Goal: Task Accomplishment & Management: Use online tool/utility

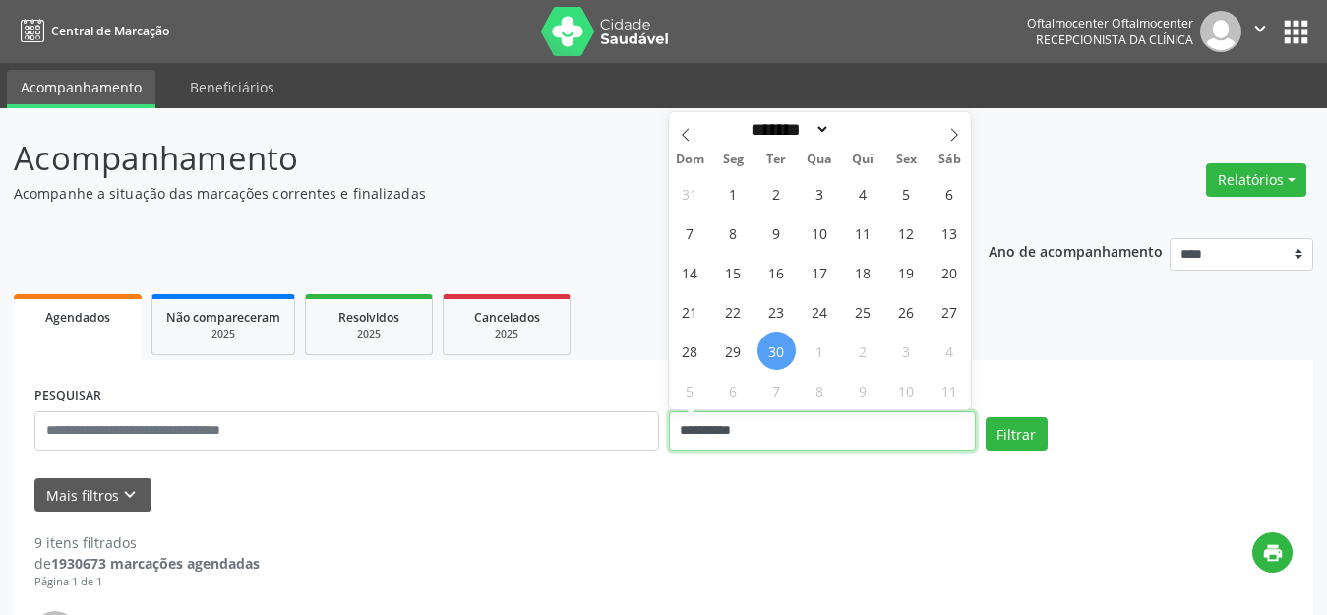
drag, startPoint x: 820, startPoint y: 419, endPoint x: 837, endPoint y: 414, distance: 18.4
click at [821, 416] on input "**********" at bounding box center [822, 430] width 307 height 39
click at [954, 126] on span at bounding box center [954, 128] width 33 height 33
select select "*"
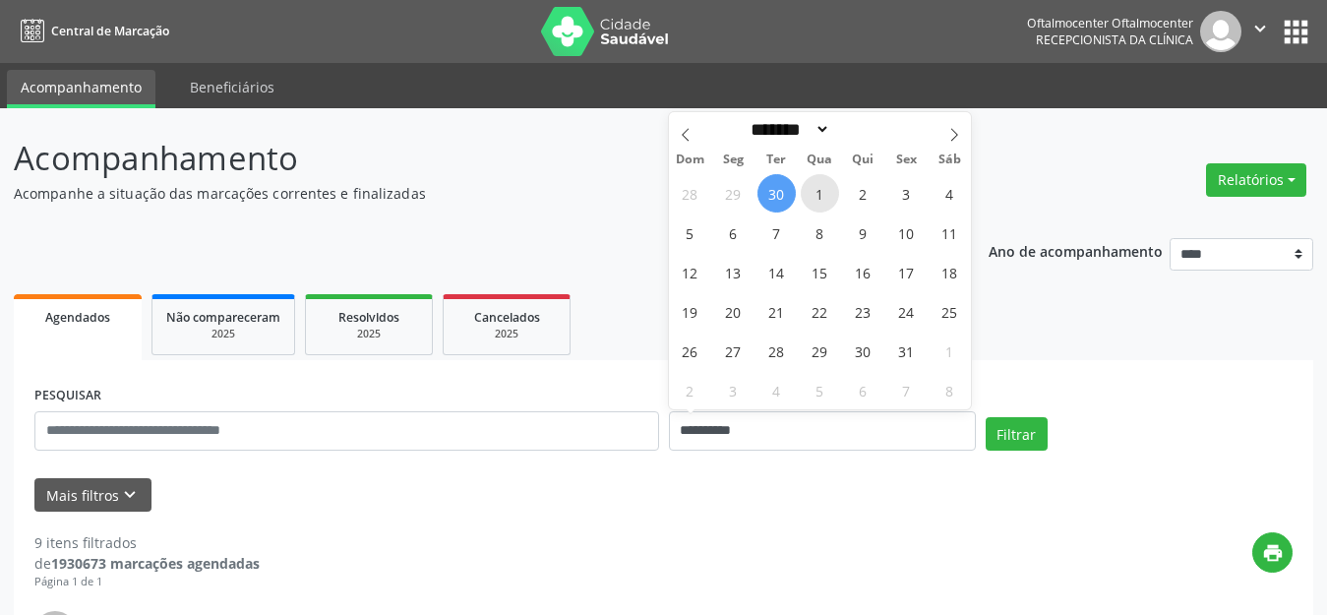
click at [820, 204] on span "1" at bounding box center [820, 193] width 38 height 38
type input "**********"
click at [820, 204] on span "1" at bounding box center [820, 193] width 38 height 38
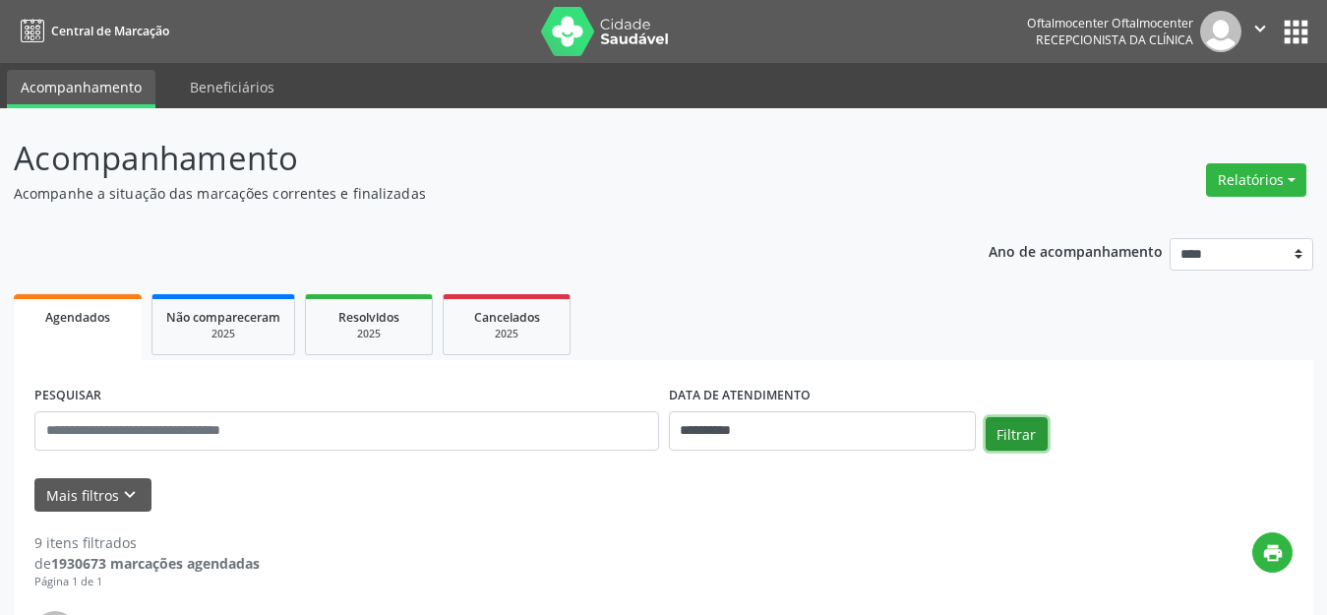
drag, startPoint x: 1012, startPoint y: 445, endPoint x: 1023, endPoint y: 438, distance: 13.7
click at [1023, 438] on button "Filtrar" at bounding box center [1017, 433] width 62 height 33
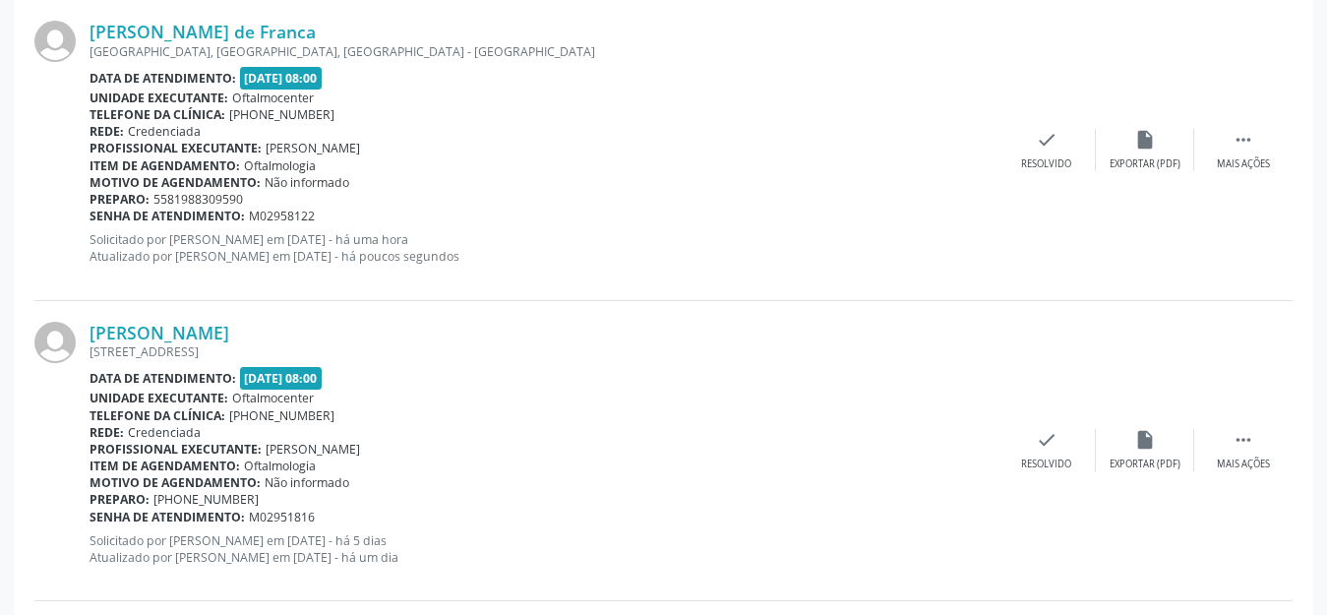
scroll to position [394, 0]
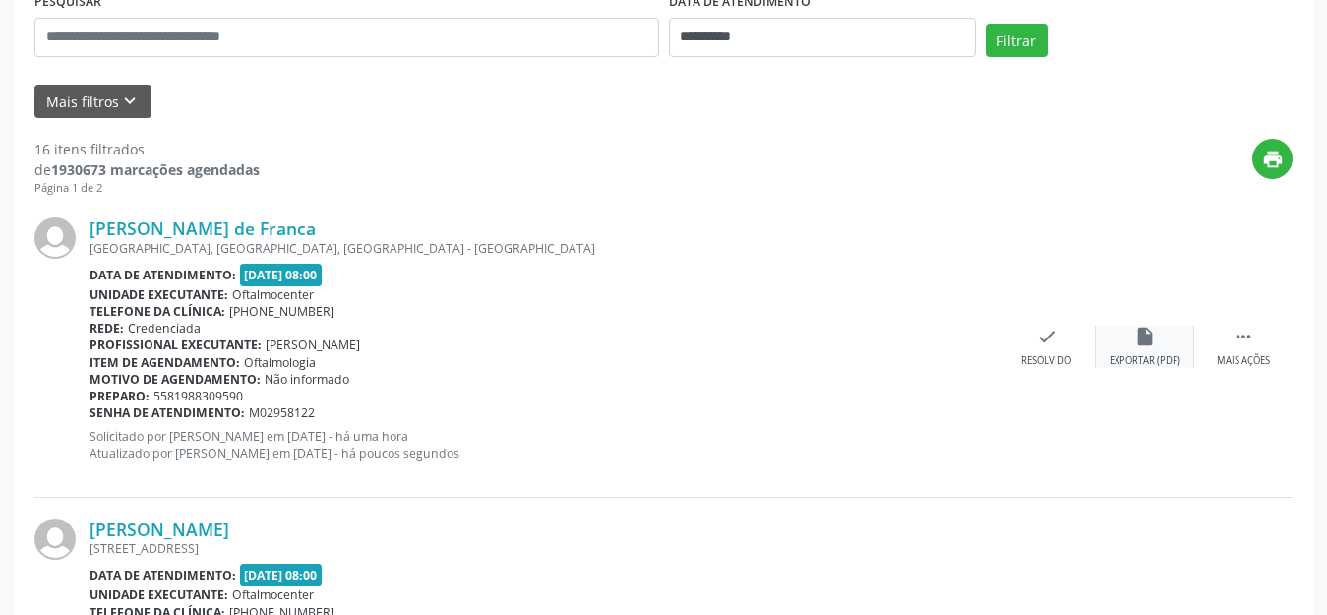
click at [1132, 354] on div "Exportar (PDF)" at bounding box center [1145, 361] width 71 height 14
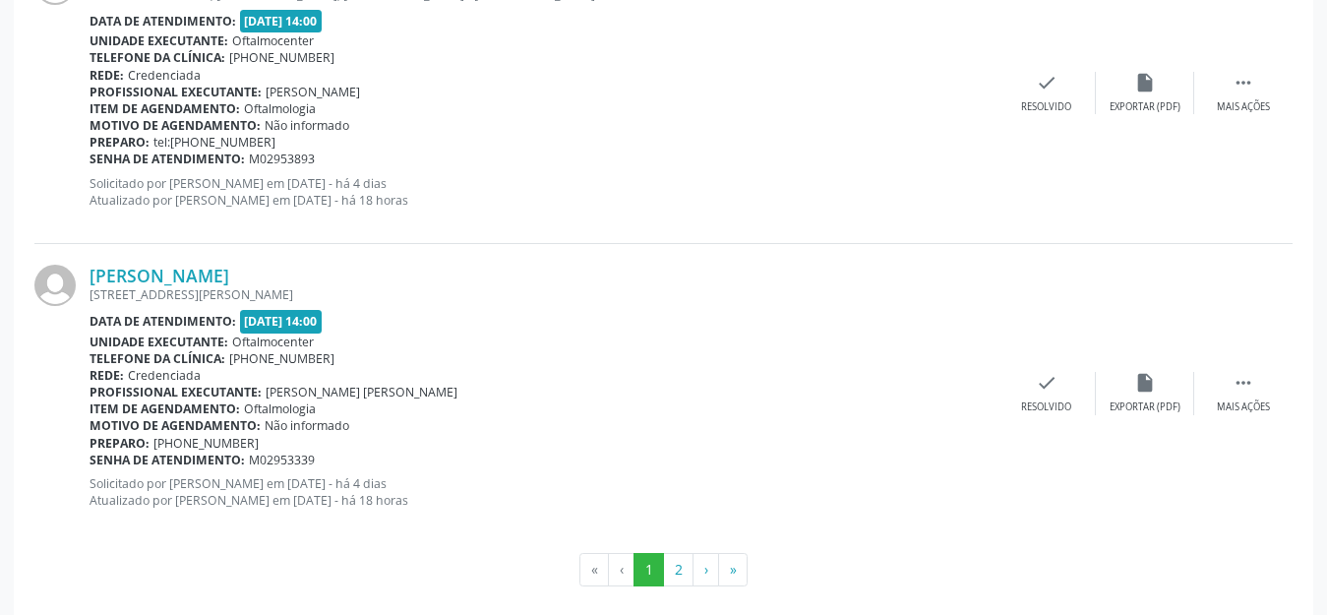
scroll to position [4571, 0]
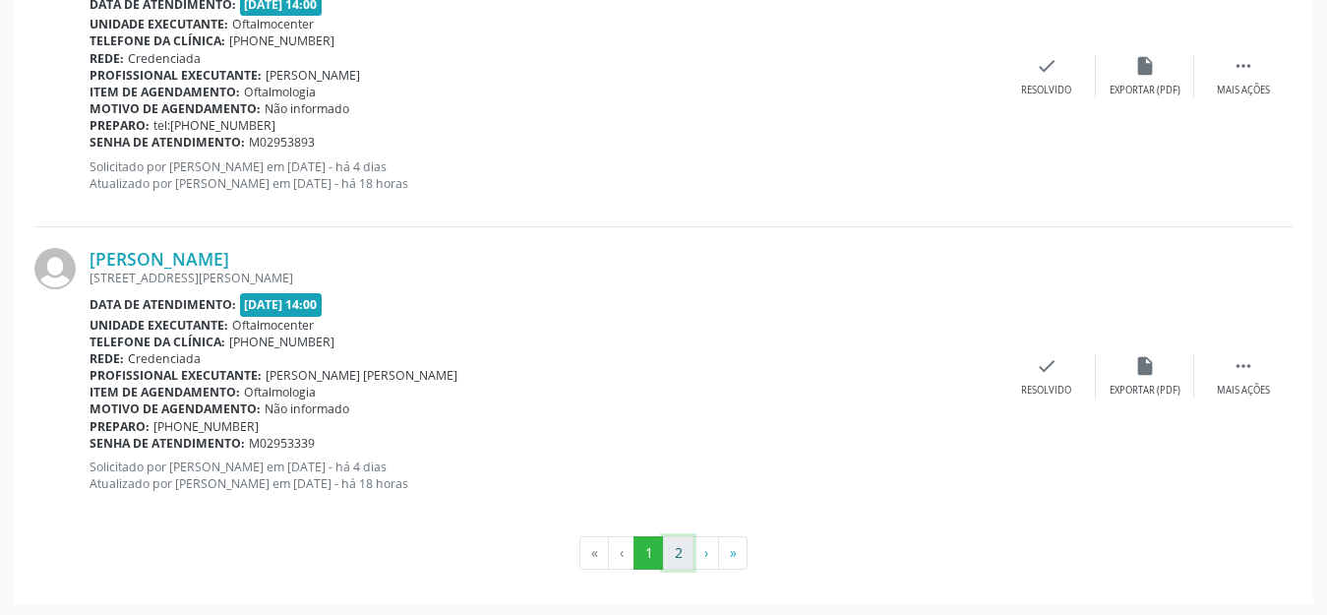
click at [677, 540] on button "2" at bounding box center [678, 552] width 31 height 33
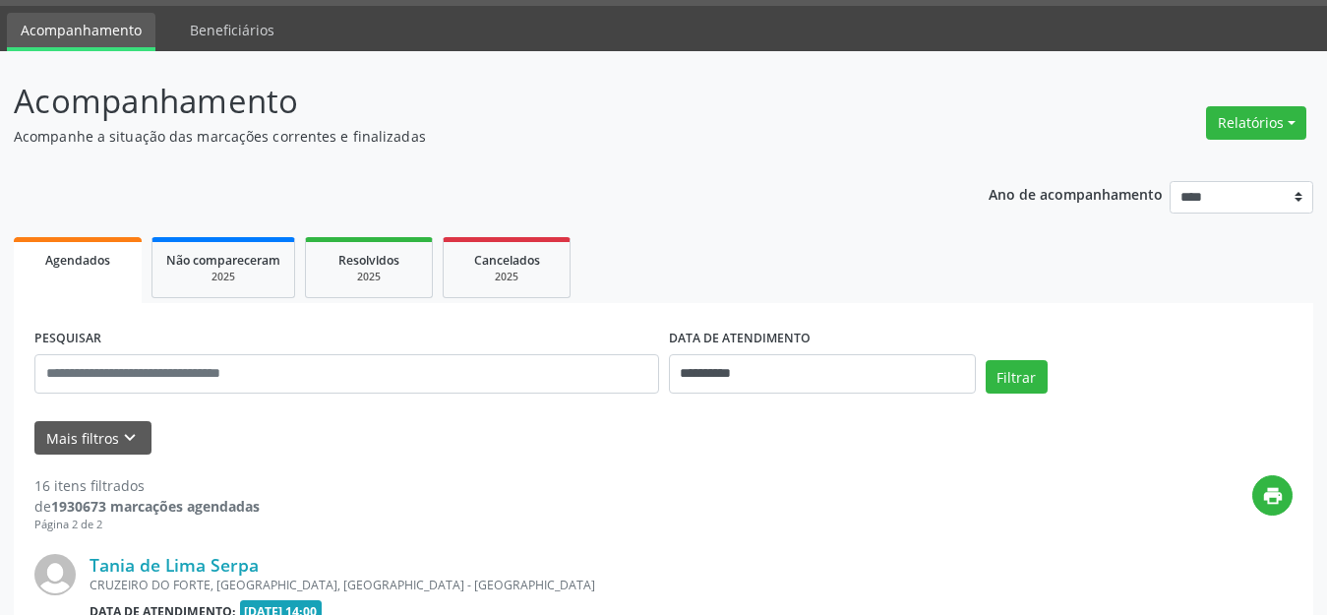
scroll to position [366, 0]
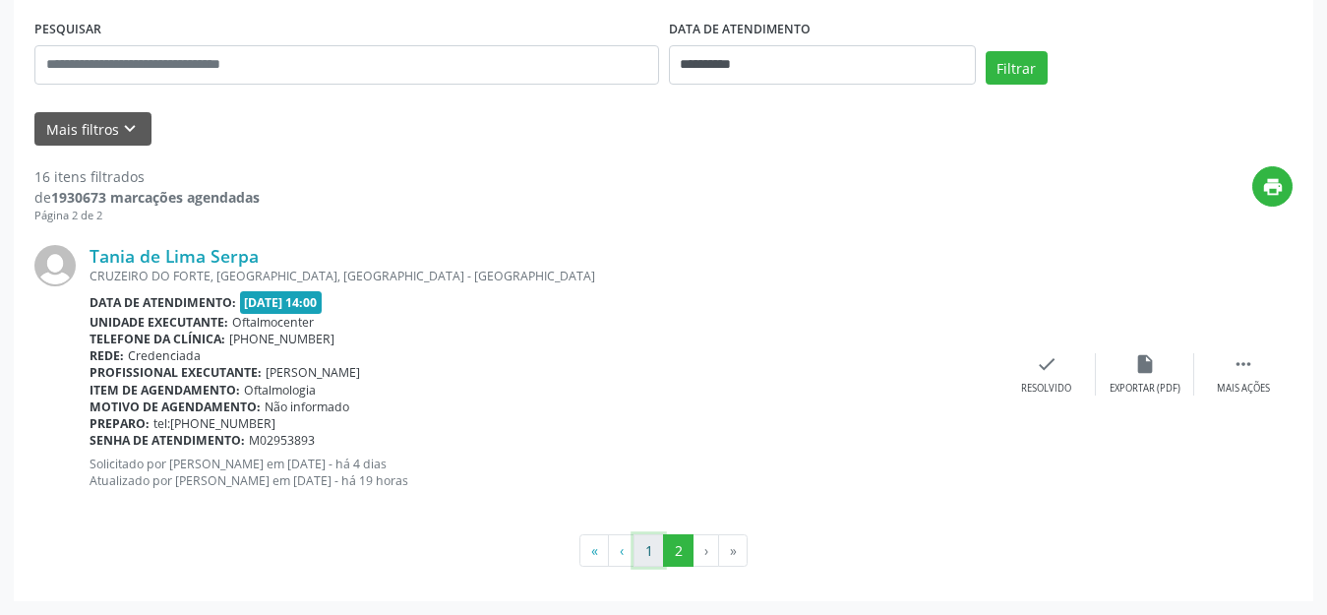
click at [653, 545] on button "1" at bounding box center [649, 550] width 31 height 33
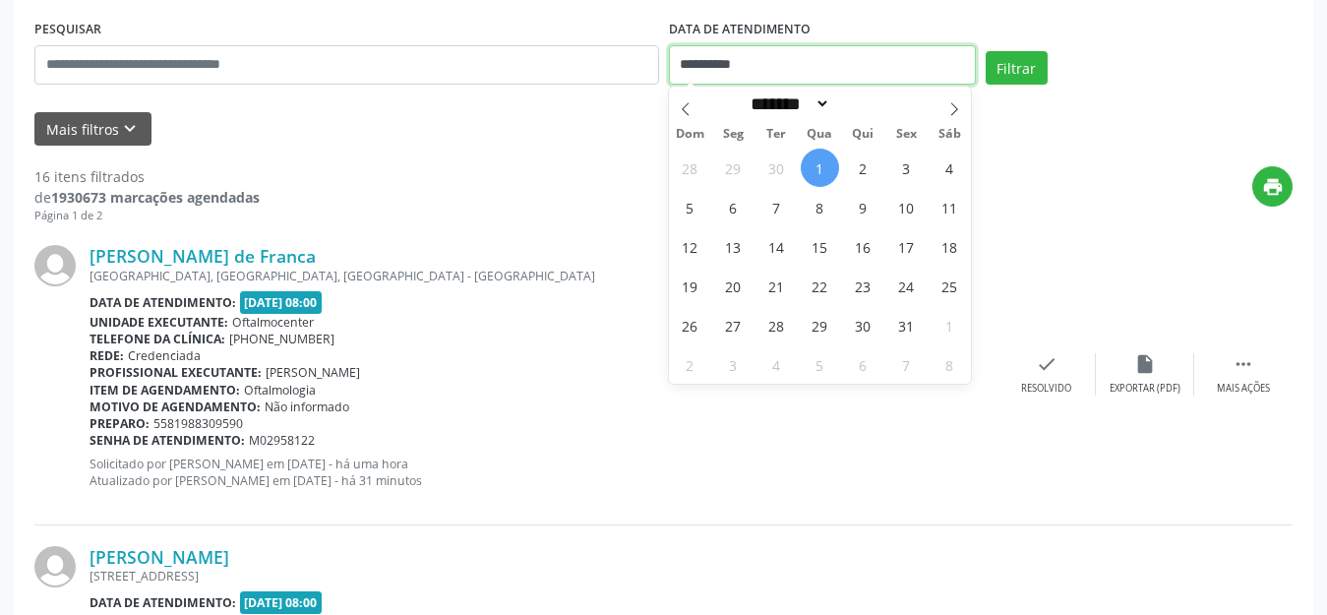
click at [760, 66] on input "**********" at bounding box center [822, 64] width 307 height 39
click at [871, 164] on span "2" at bounding box center [863, 168] width 38 height 38
type input "**********"
click at [871, 164] on span "2" at bounding box center [863, 168] width 38 height 38
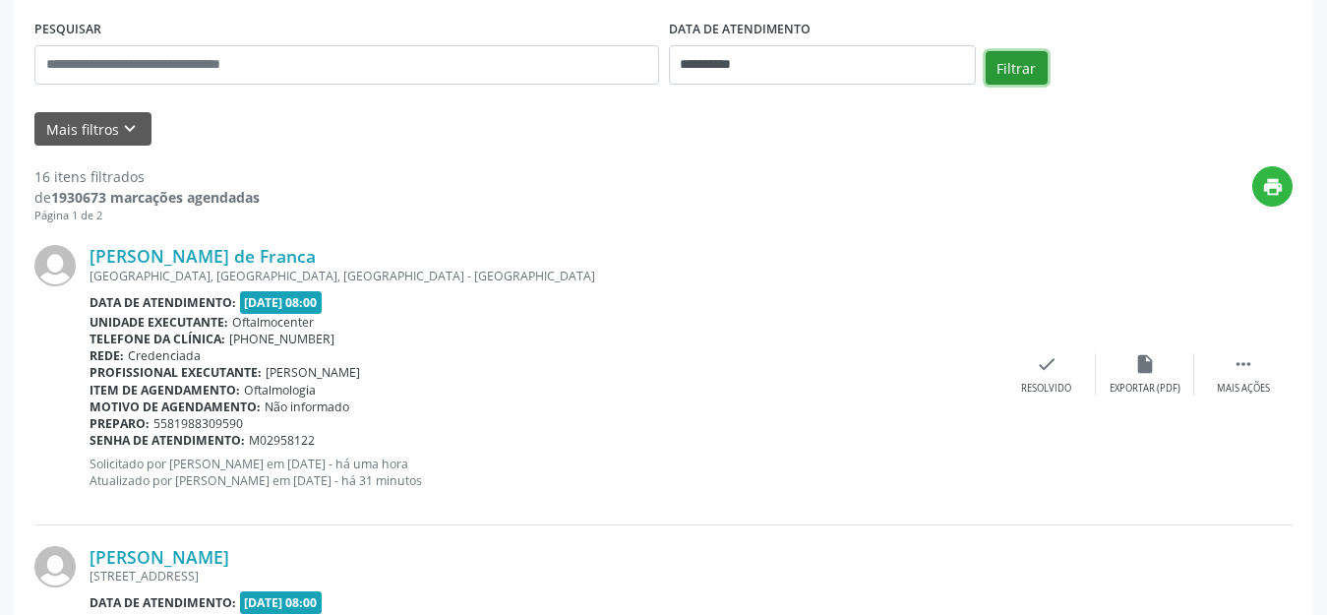
click at [1008, 79] on button "Filtrar" at bounding box center [1017, 67] width 62 height 33
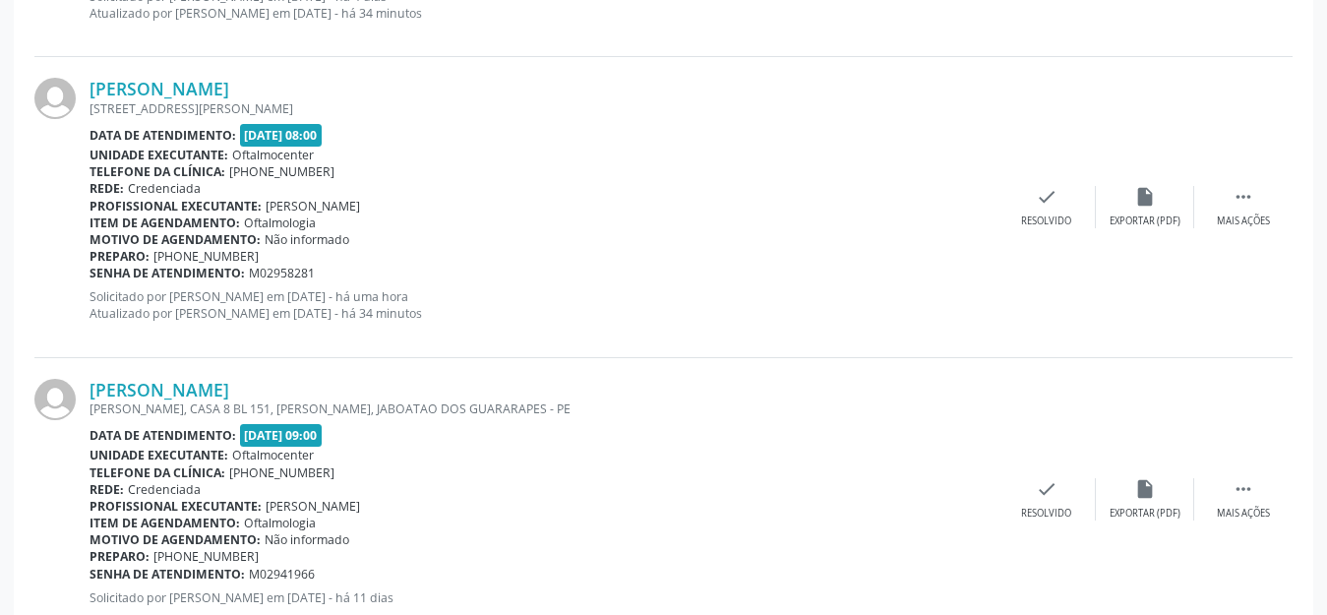
scroll to position [1938, 0]
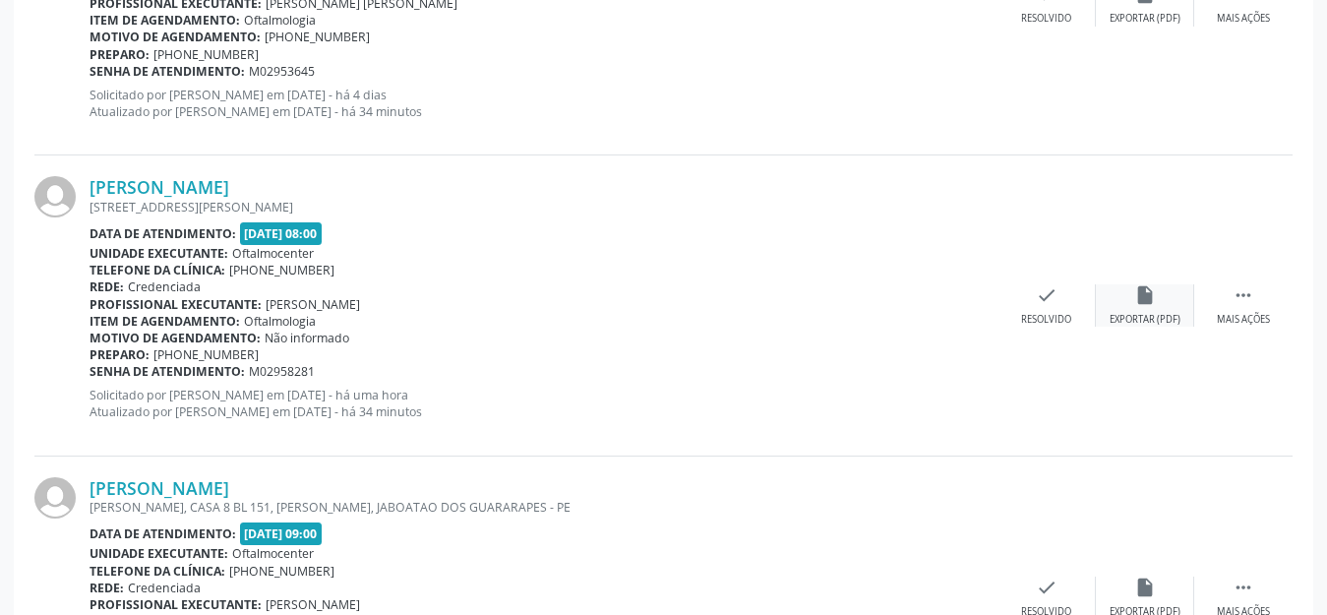
click at [1151, 304] on icon "insert_drive_file" at bounding box center [1146, 295] width 22 height 22
